Goal: Information Seeking & Learning: Compare options

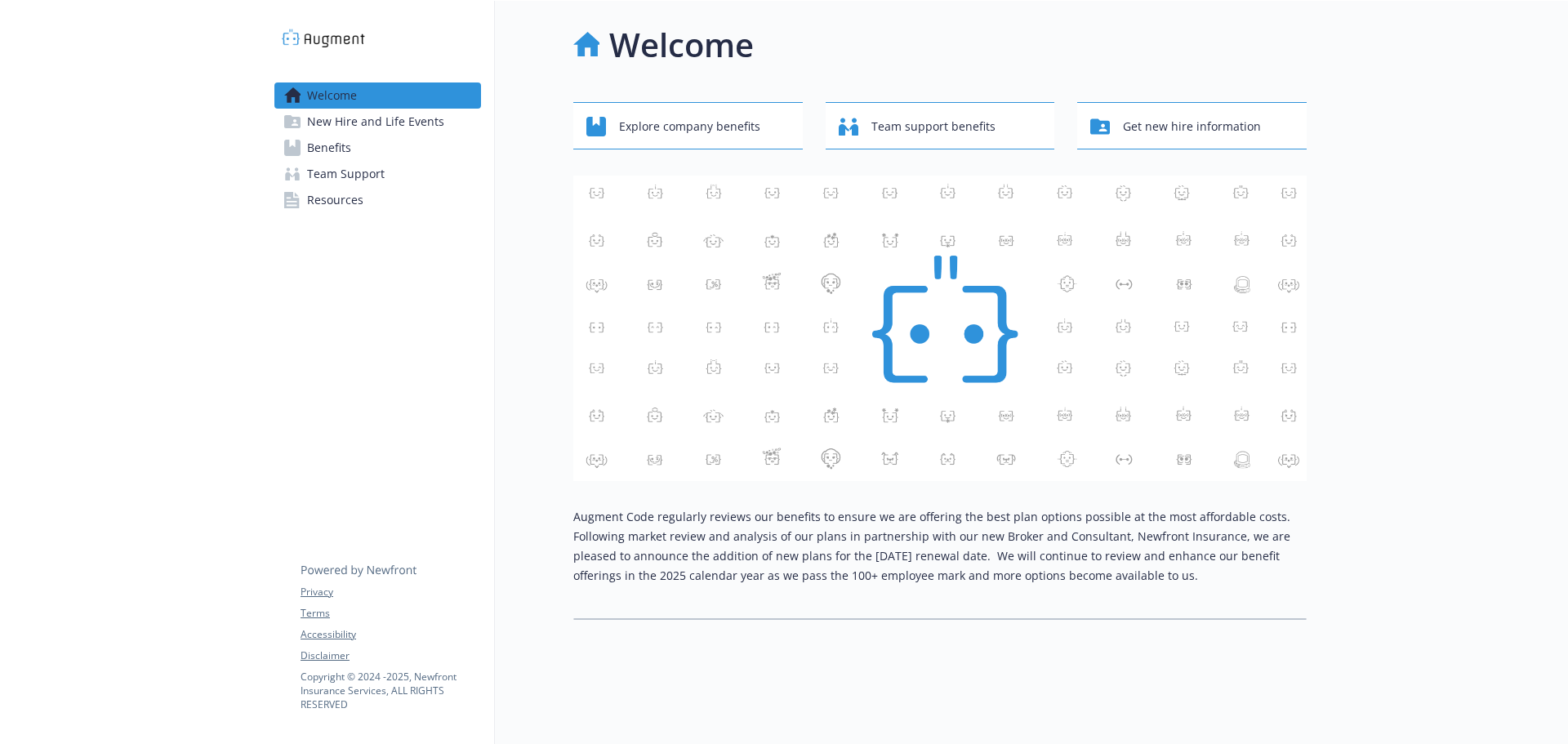
click at [325, 141] on span "Benefits" at bounding box center [330, 147] width 44 height 26
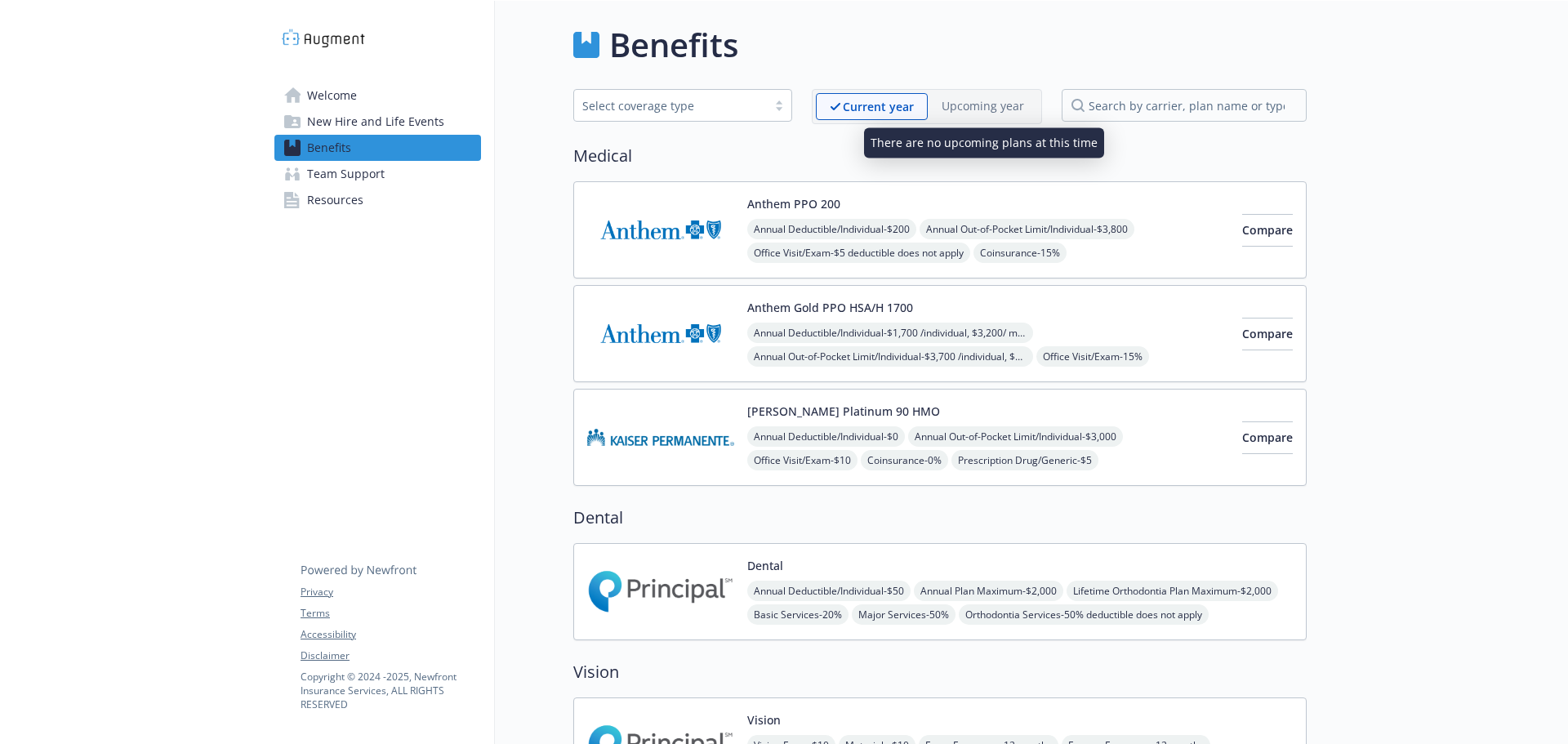
click at [967, 108] on p "Upcoming year" at bounding box center [982, 106] width 82 height 17
click at [310, 98] on span "Welcome" at bounding box center [333, 95] width 50 height 26
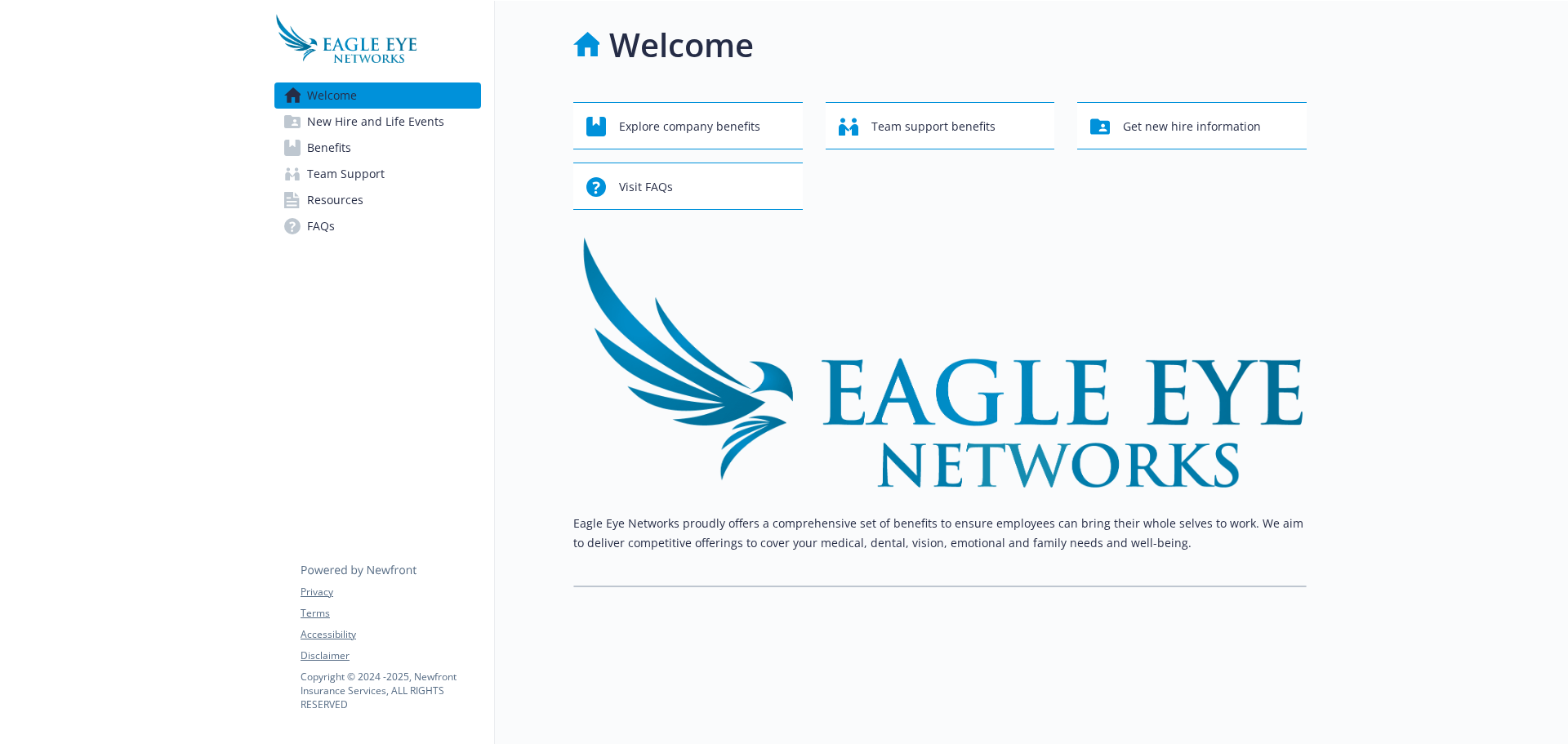
click at [325, 150] on span "Benefits" at bounding box center [330, 147] width 44 height 26
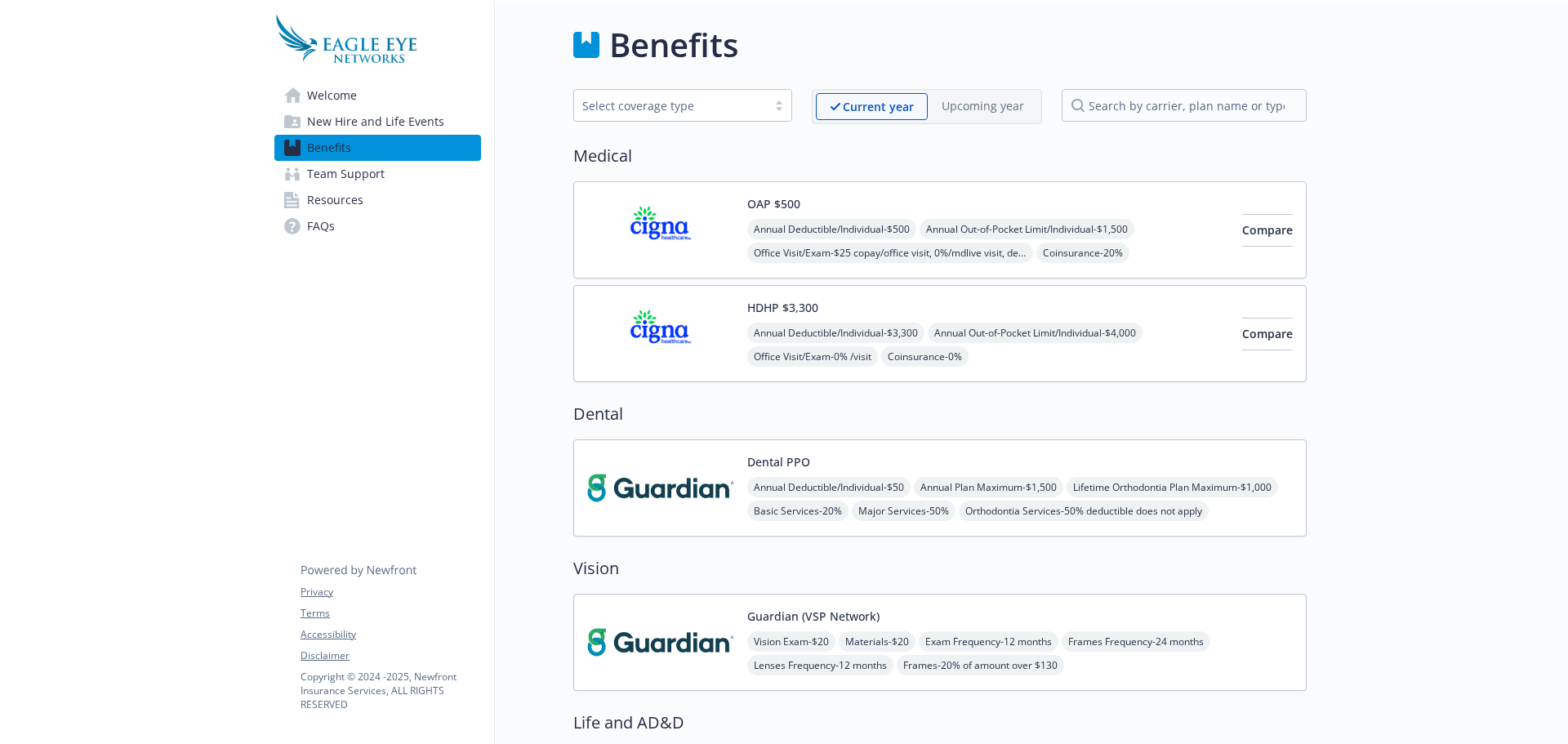
click at [693, 113] on div "Select coverage type" at bounding box center [670, 106] width 177 height 17
click at [841, 145] on h2 "Medical" at bounding box center [940, 156] width 734 height 24
click at [1249, 218] on button "Compare" at bounding box center [1267, 230] width 50 height 33
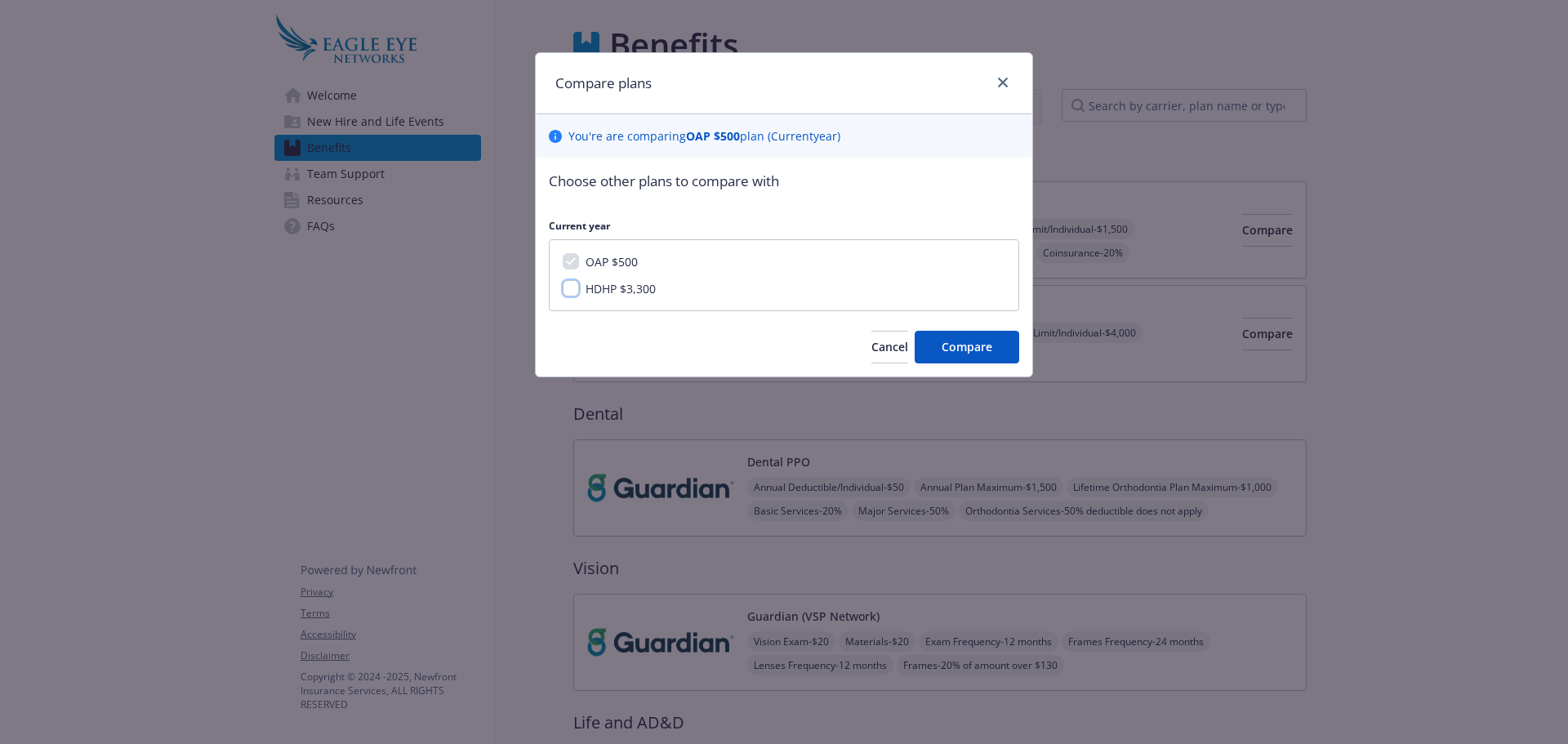
click at [577, 287] on input "HDHP $3,300" at bounding box center [570, 288] width 16 height 16
checkbox input "true"
click at [956, 343] on span "Compare" at bounding box center [967, 347] width 50 height 15
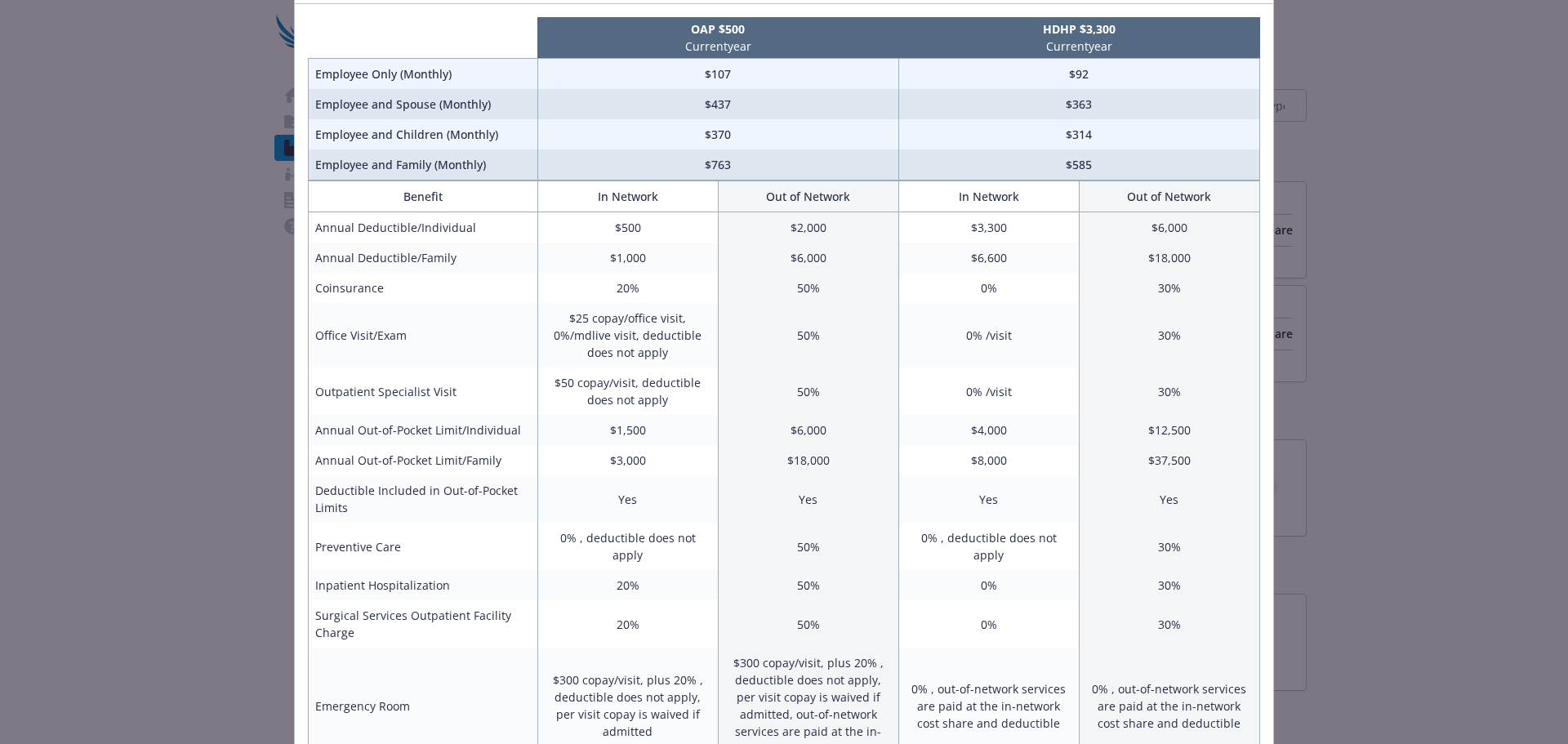
scroll to position [81, 0]
